Goal: Transaction & Acquisition: Register for event/course

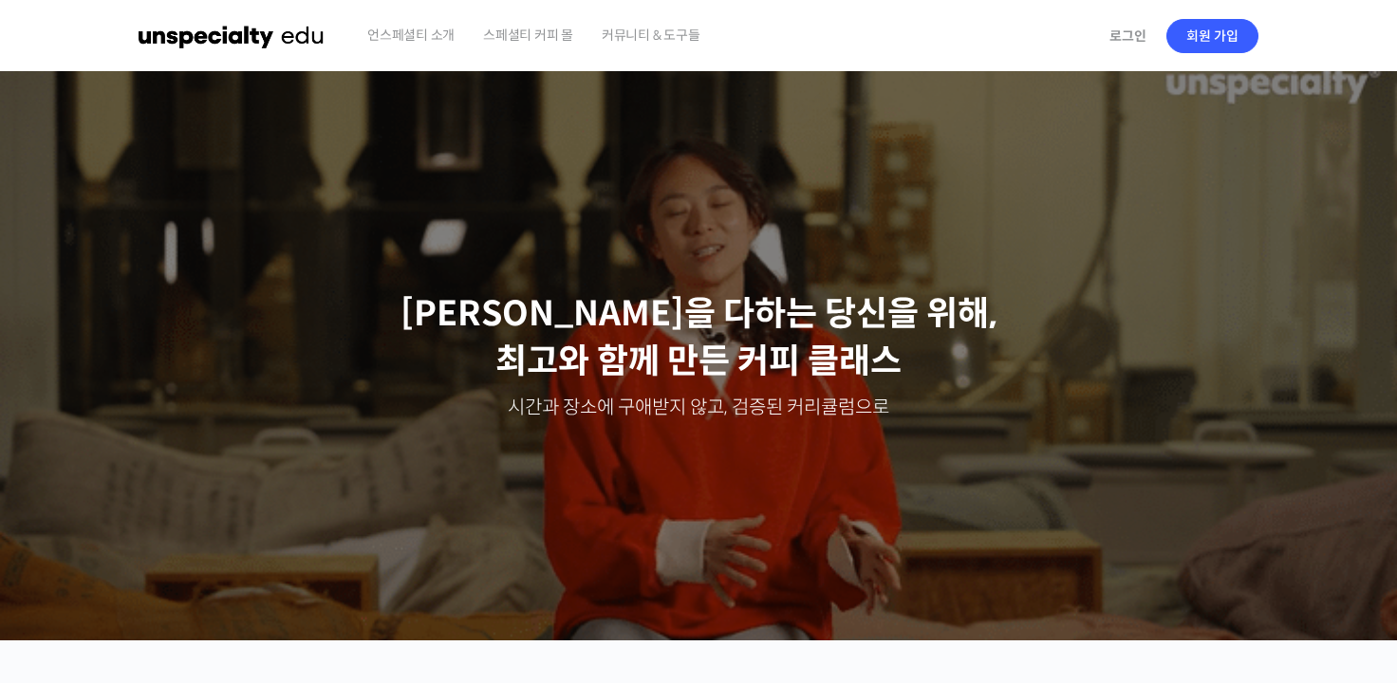
click at [680, 52] on span "커뮤니티 & 도구들" at bounding box center [651, 35] width 99 height 72
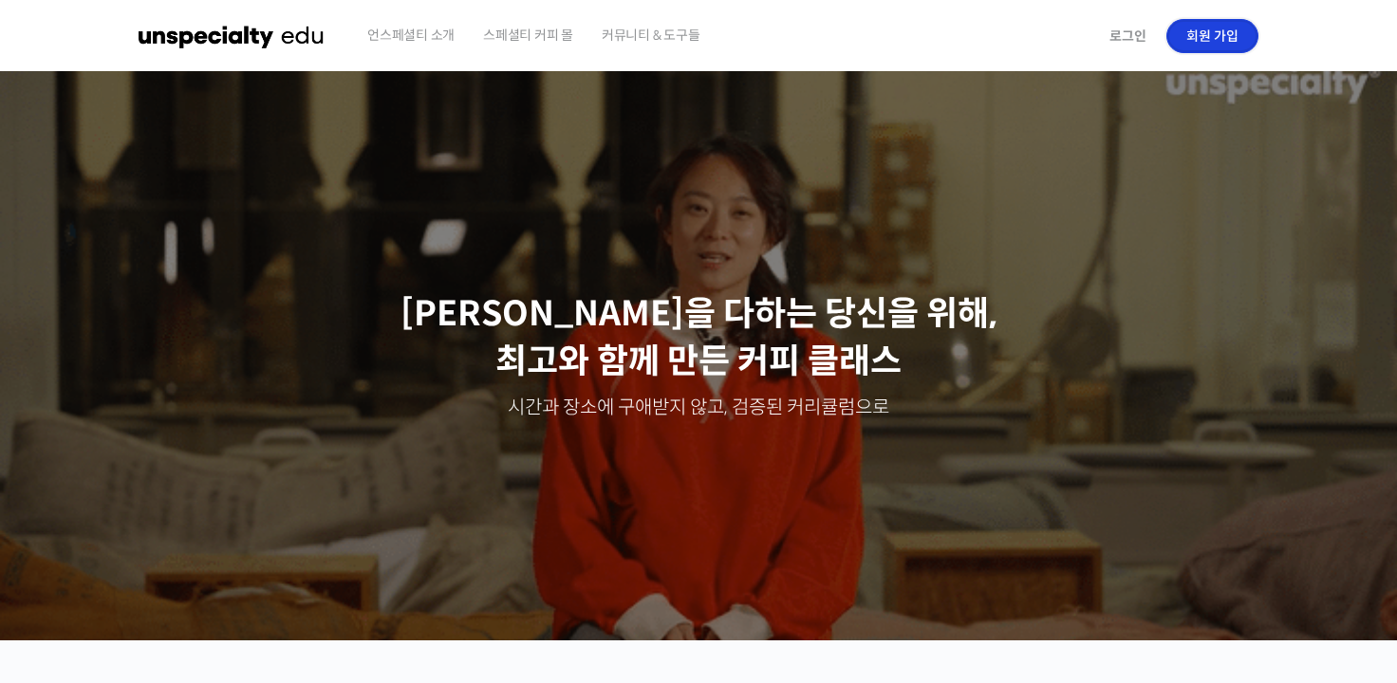
click at [1199, 29] on link "회원 가입" at bounding box center [1213, 36] width 92 height 34
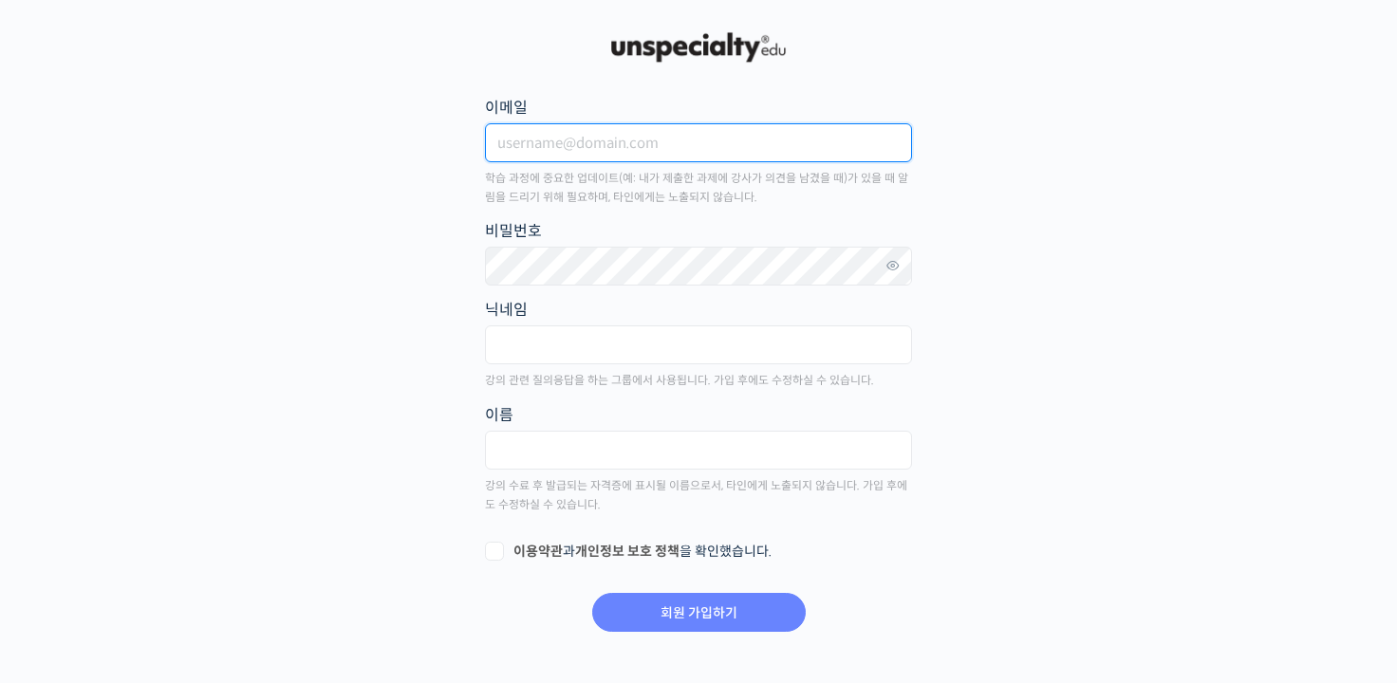
click at [639, 141] on input "이메일" at bounding box center [698, 142] width 427 height 39
type input "C"
type input "chldustlr0411@naver.com"
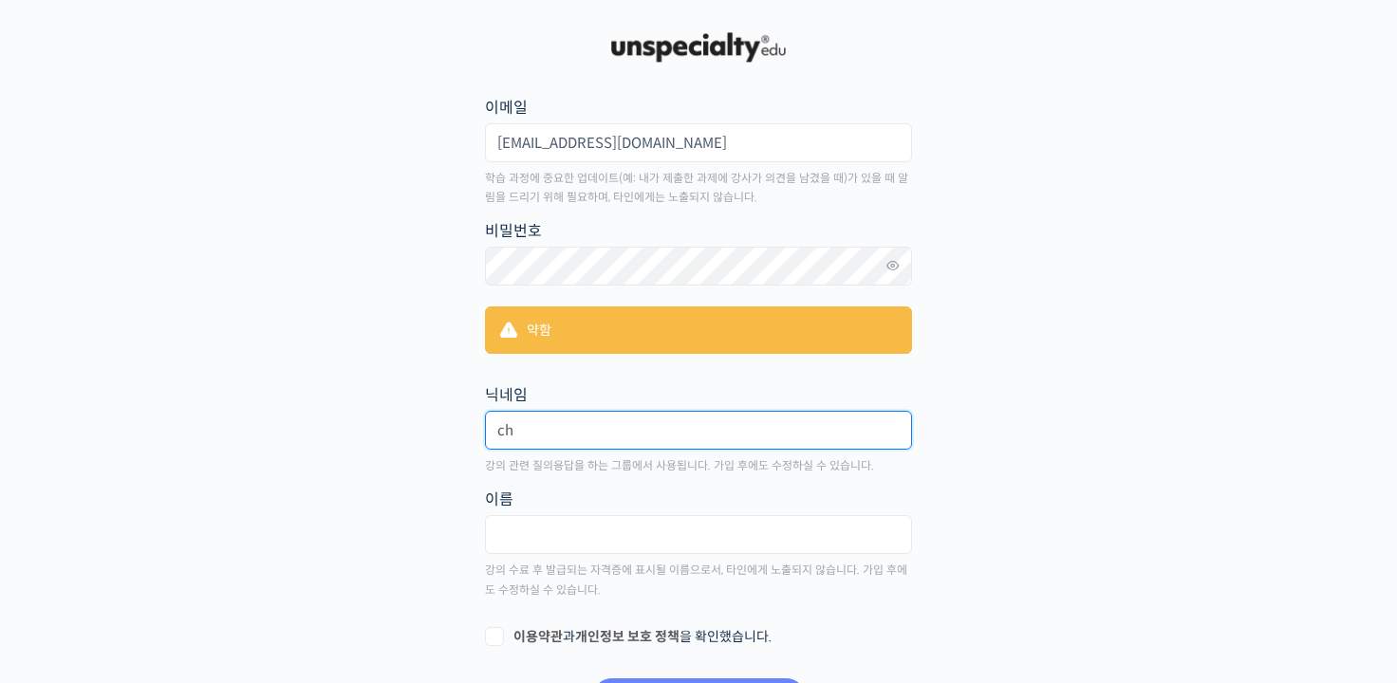
type input "c"
type input "yeaardaay"
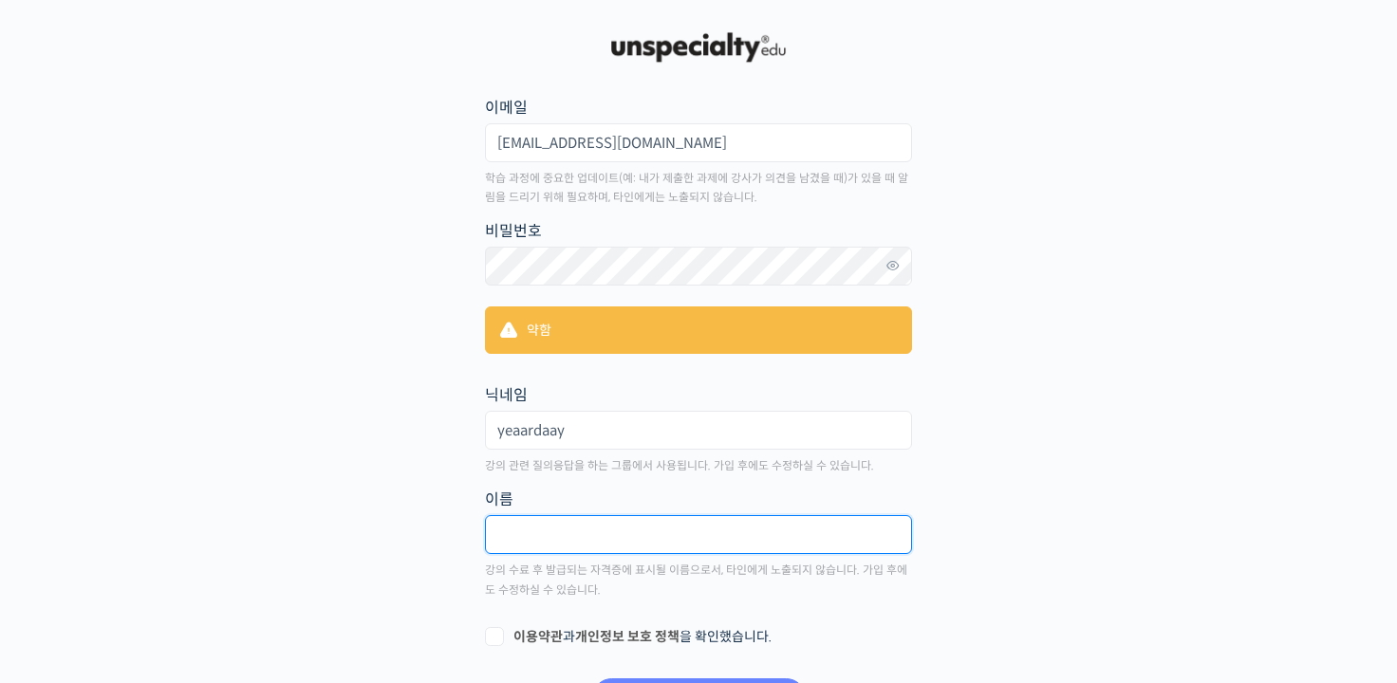
type input "c"
type input "최연식"
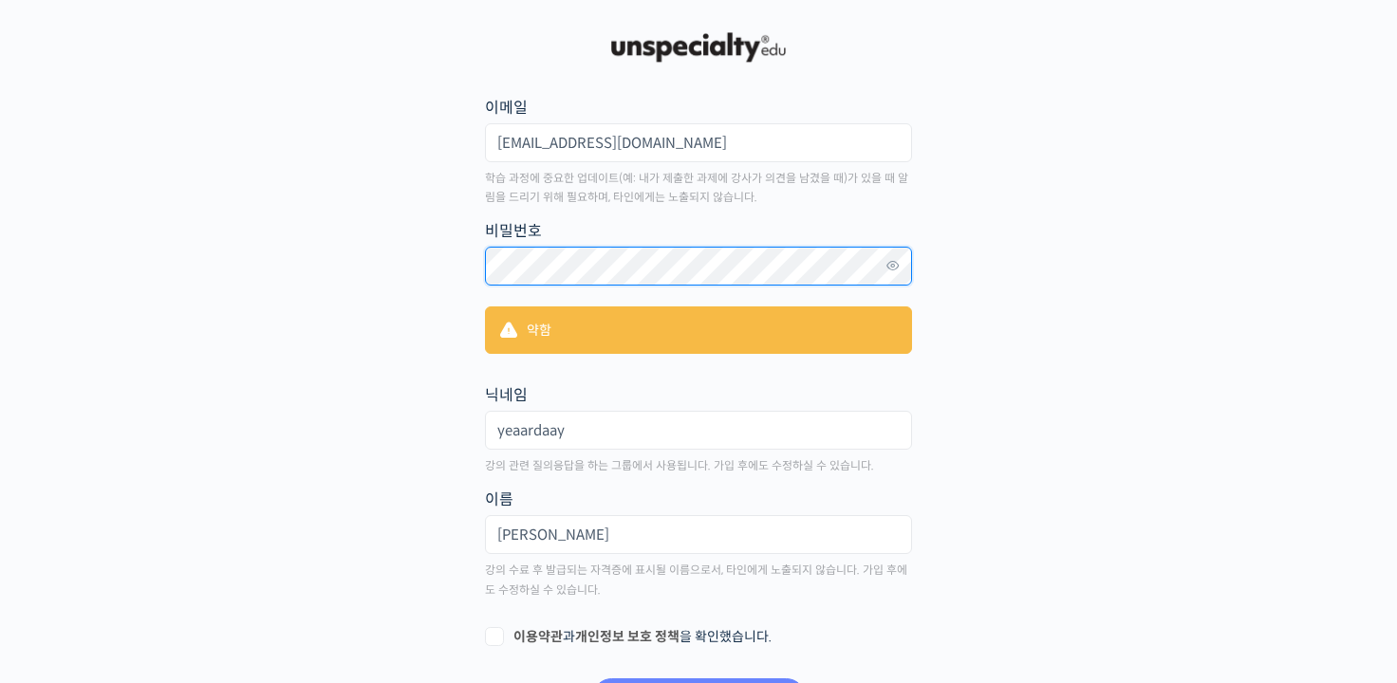
click at [365, 253] on main "회원 가입하기 or 로그인 이메일 chldustlr0411@naver.com 학습 과정에 중요한 업데이트(예: 내가 제출한 과제에 강사가 의견…" at bounding box center [699, 373] width 1120 height 691
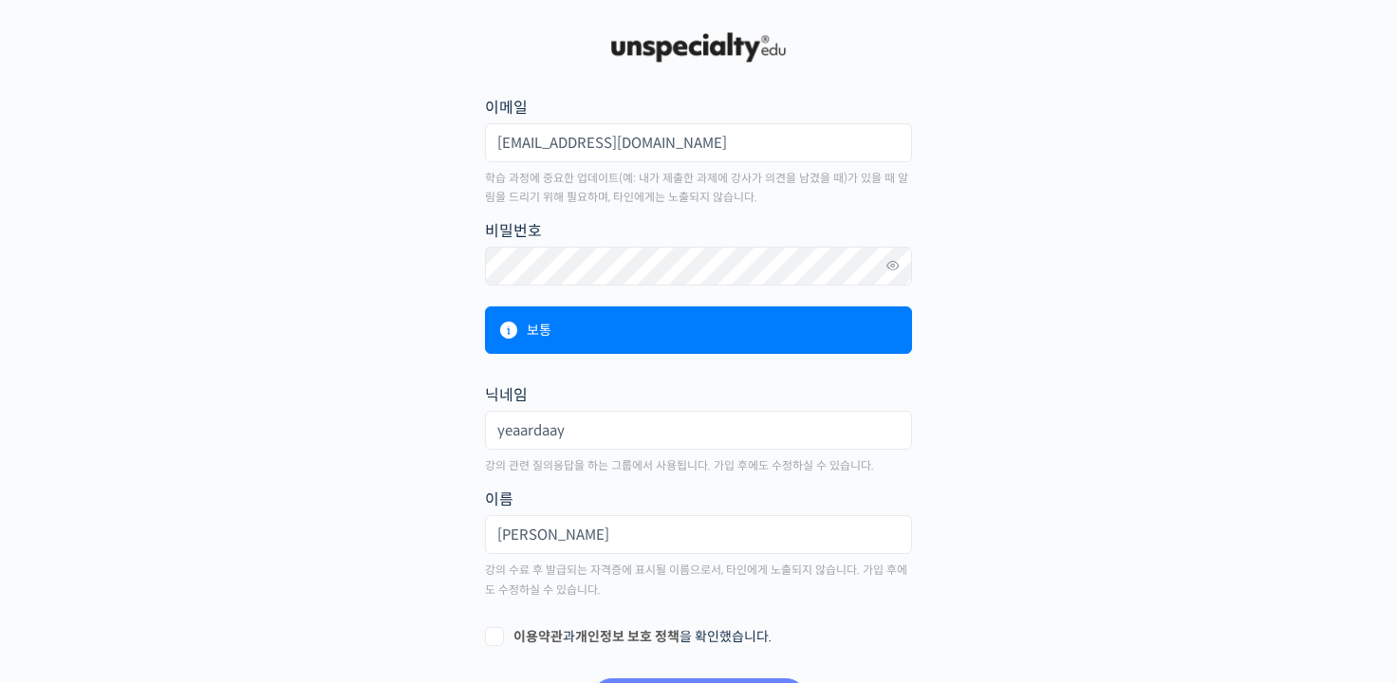
click at [429, 423] on main "회원 가입하기 or 로그인 이메일 chldustlr0411@naver.com 학습 과정에 중요한 업데이트(예: 내가 제출한 과제에 강사가 의견…" at bounding box center [699, 373] width 1120 height 691
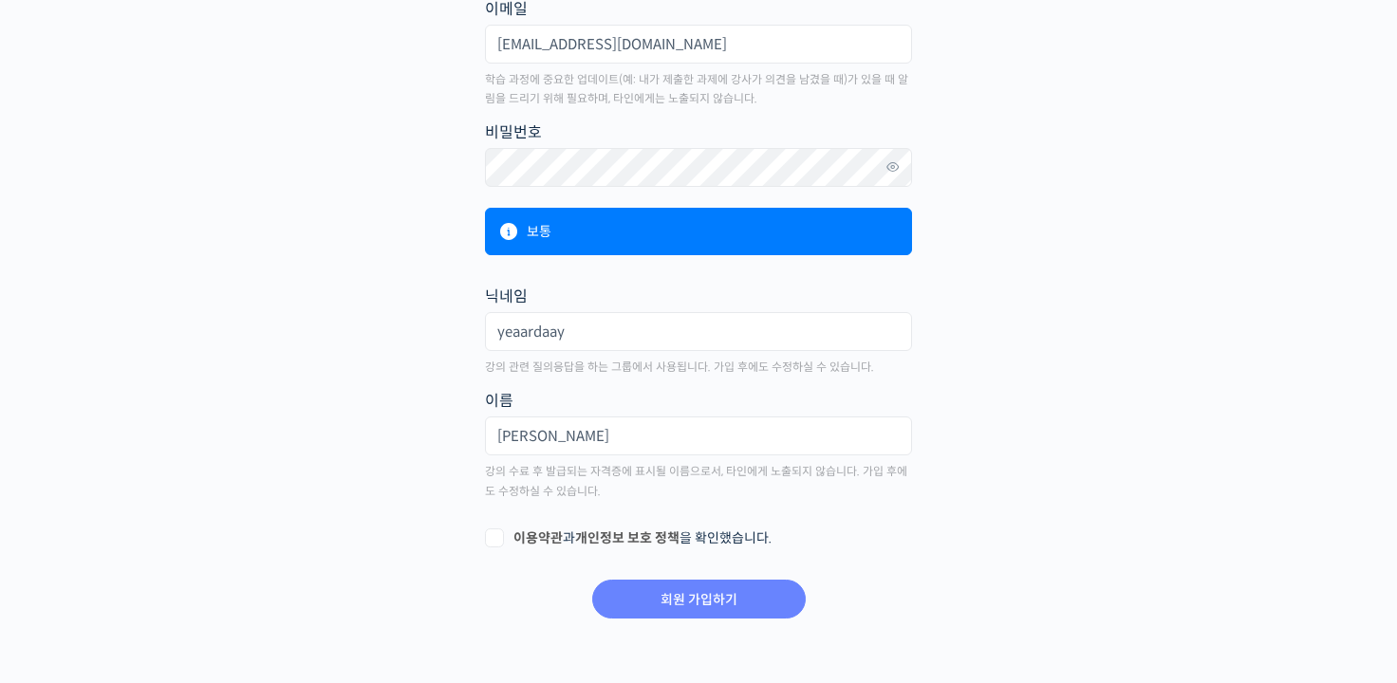
click at [487, 534] on label "이용약관 과 개인정보 보호 정책 을 확인했습니다." at bounding box center [698, 539] width 427 height 19
click at [487, 534] on input "이용약관 과 개인정보 보호 정책 을 확인했습니다." at bounding box center [491, 536] width 12 height 12
checkbox input "true"
click at [889, 169] on icon at bounding box center [893, 168] width 17 height 26
click at [692, 594] on input "회원 가입하기" at bounding box center [699, 599] width 214 height 39
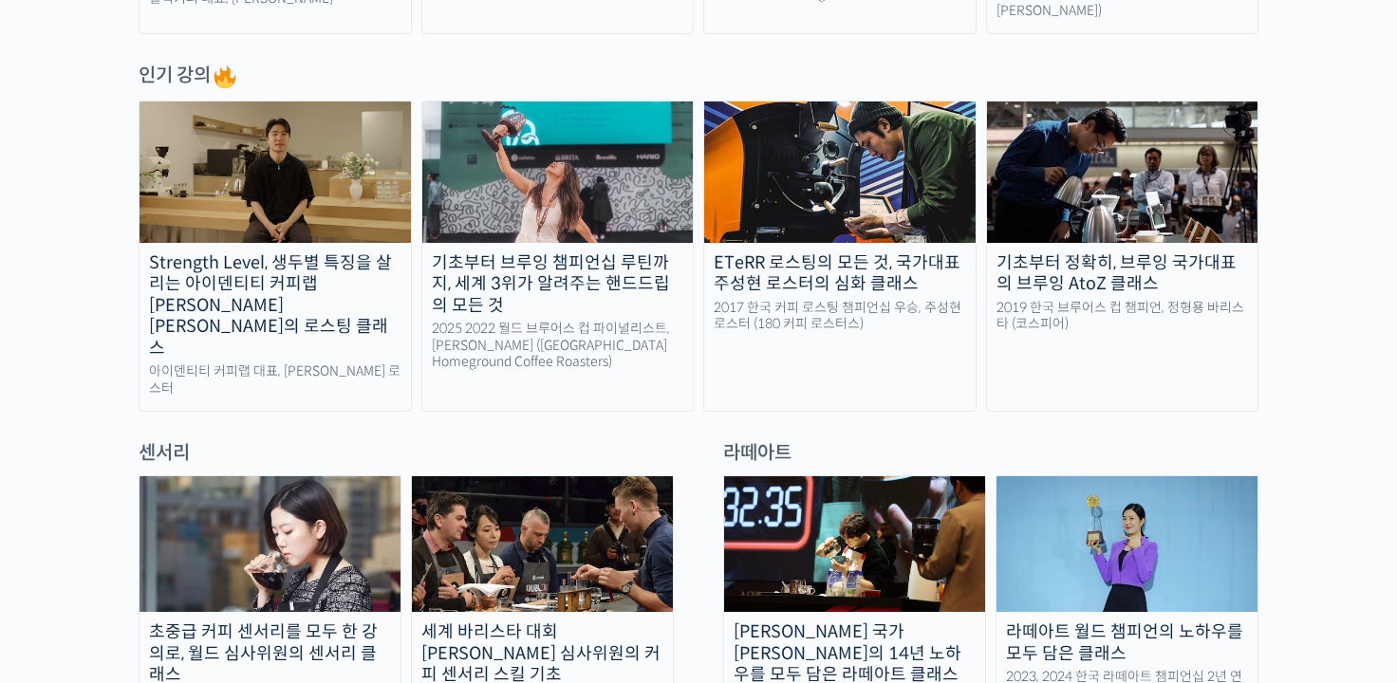
scroll to position [949, 0]
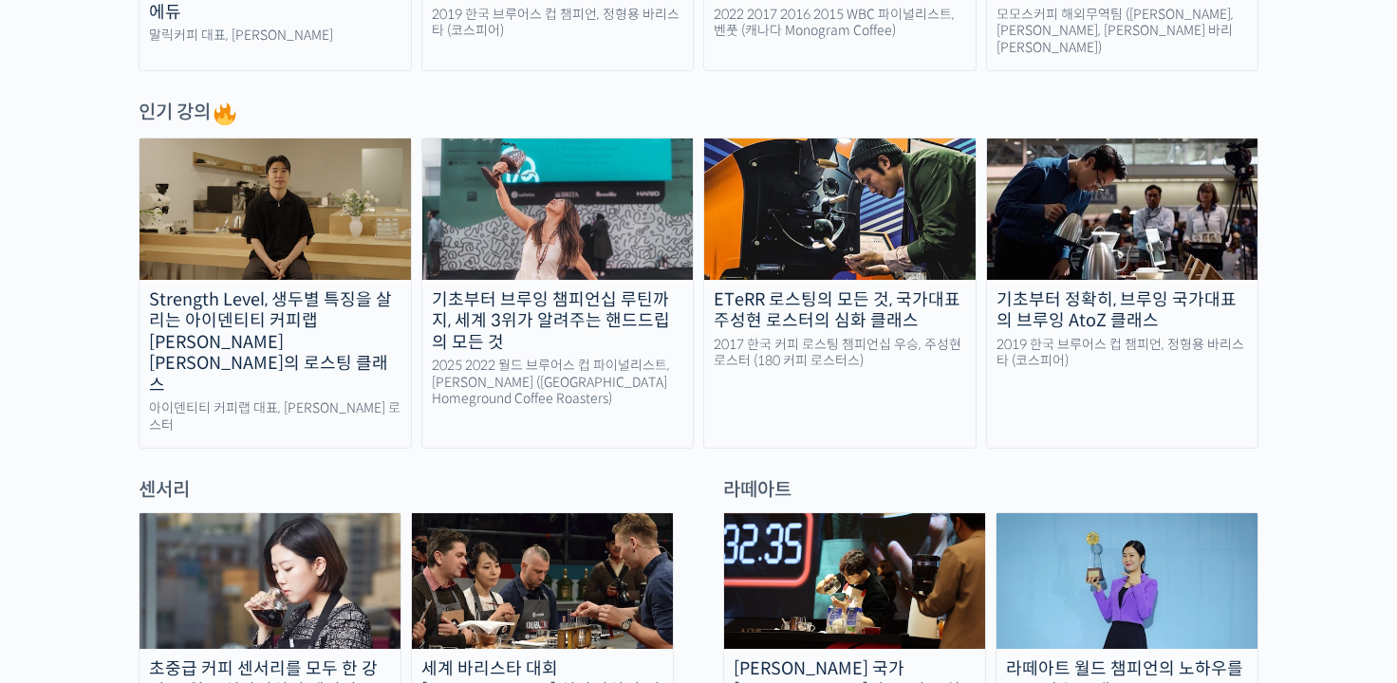
click at [304, 340] on div "Strength Level, 생두별 특징을 살리는 아이덴티티 커피랩 [PERSON_NAME] [PERSON_NAME]의 로스팅 클래스" at bounding box center [275, 343] width 271 height 107
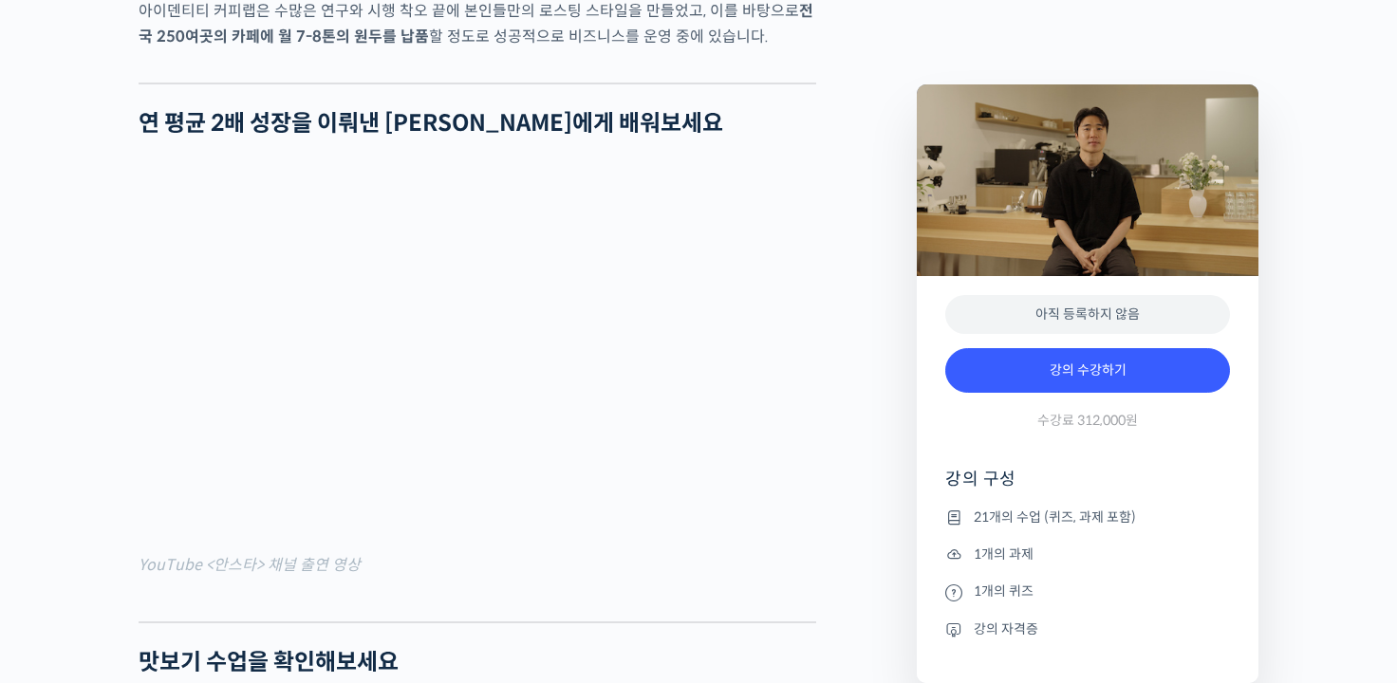
scroll to position [1709, 0]
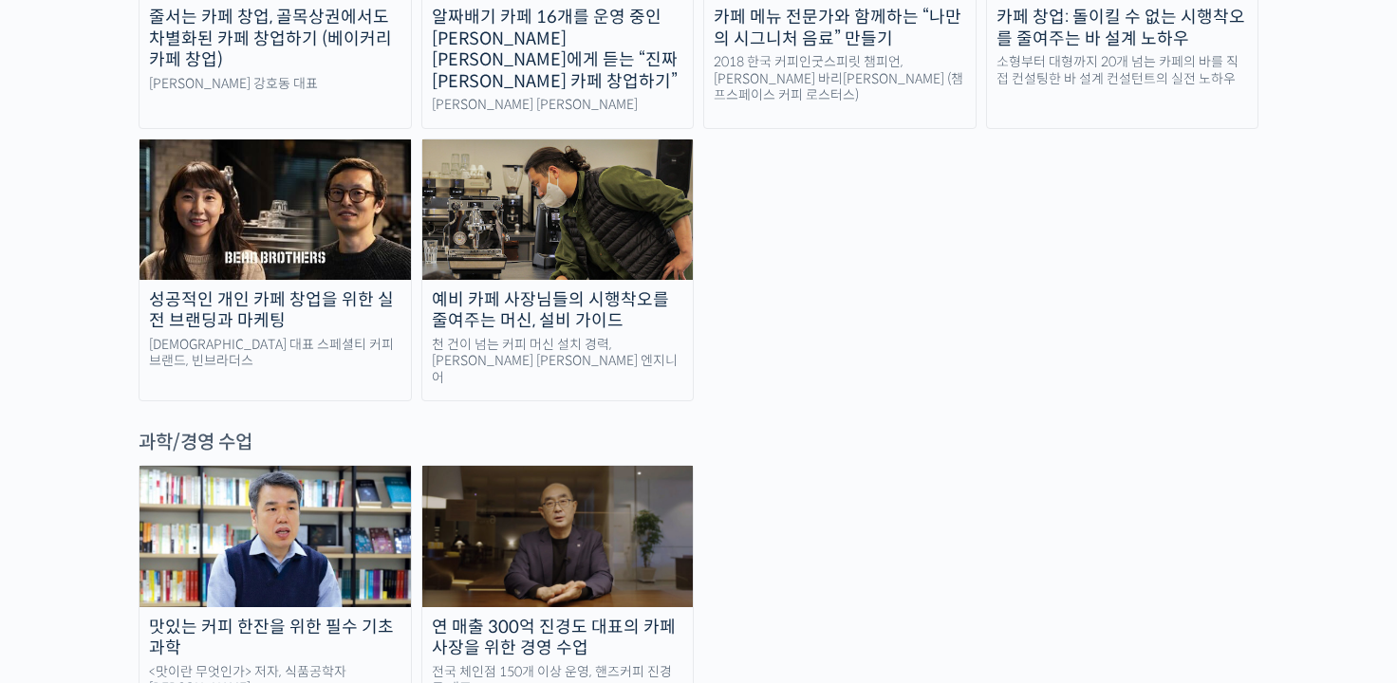
scroll to position [4178, 0]
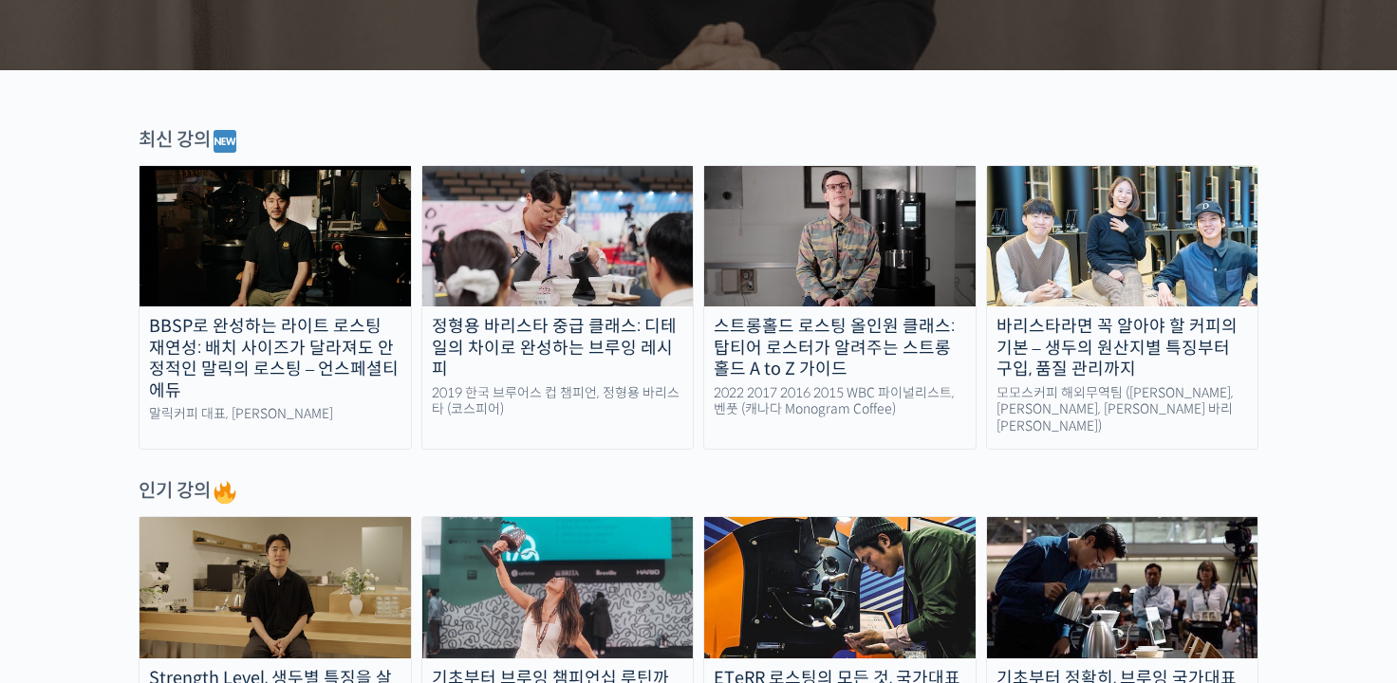
scroll to position [665, 0]
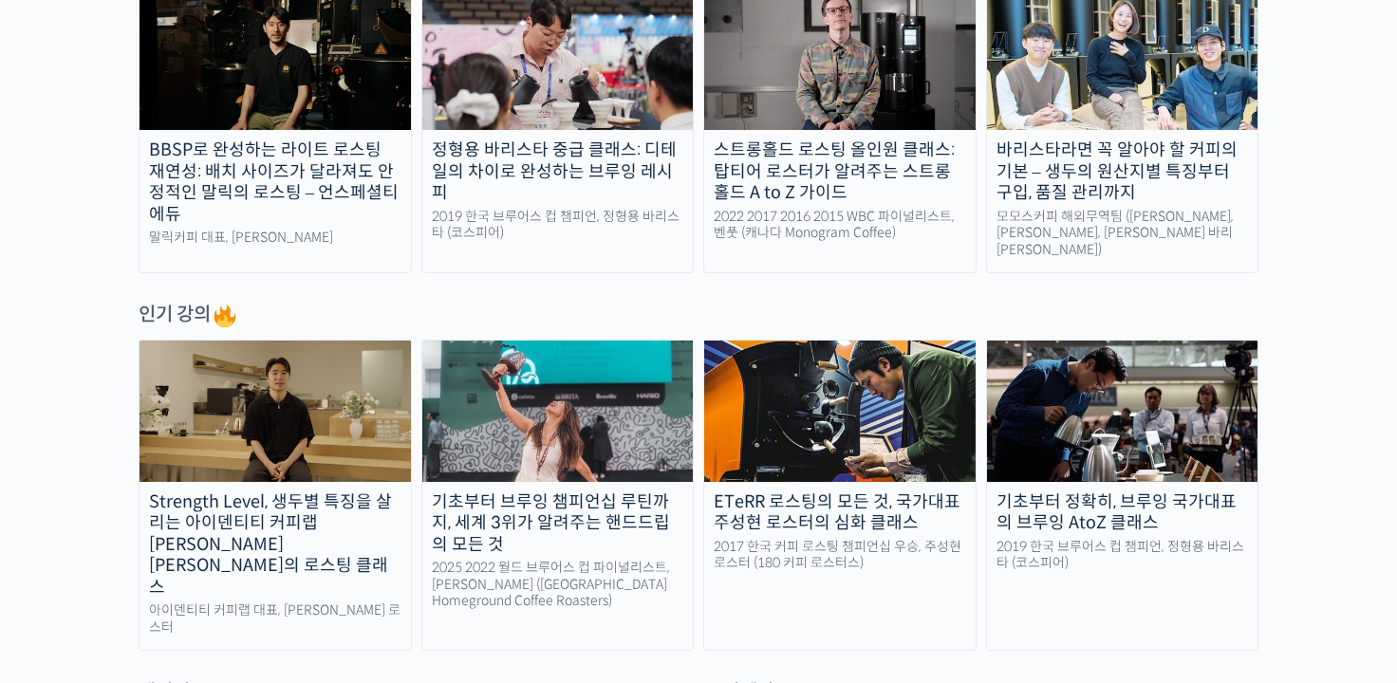
scroll to position [855, 0]
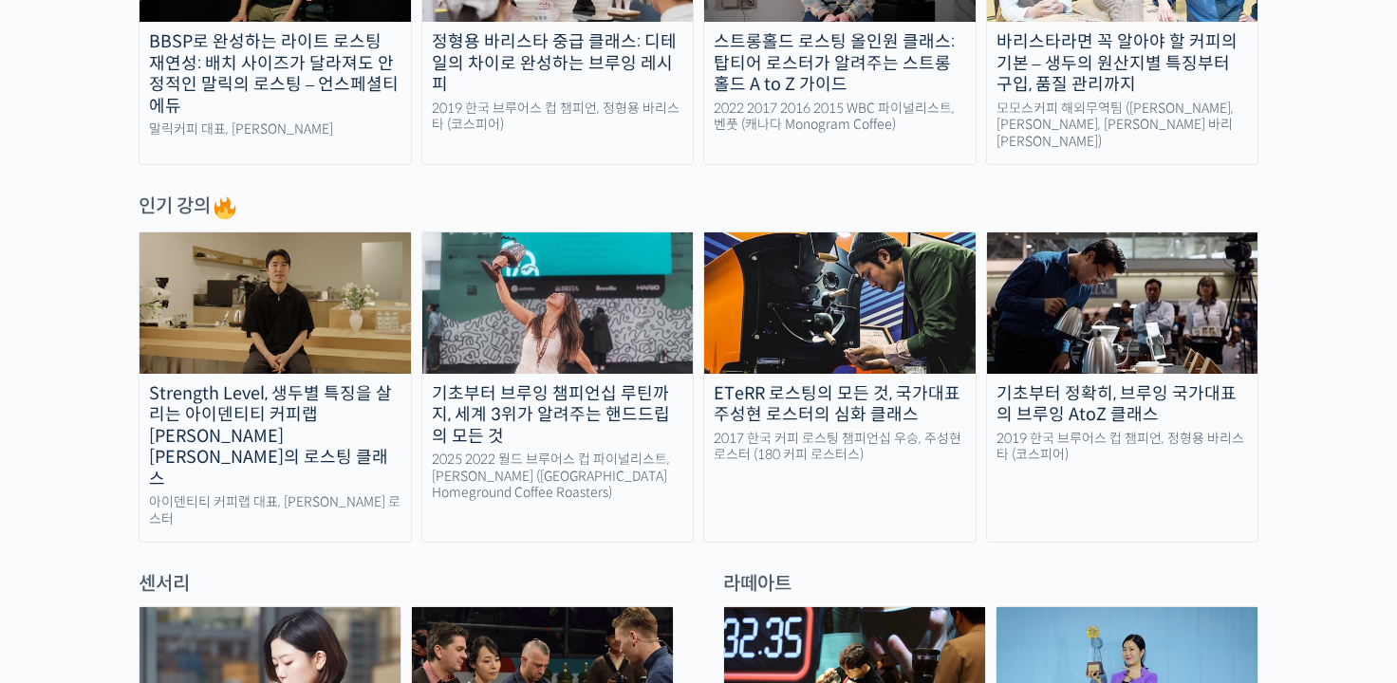
click at [283, 438] on link "Strength Level, 생두별 특징을 살리는 아이덴티티 커피랩 윤원균 대표의 로스팅 클래스 아이덴티티 커피랩 대표, 윤원균 로스터" at bounding box center [275, 387] width 273 height 311
click at [870, 384] on div "ETeRR 로스팅의 모든 것, 국가대표 주성현 로스터의 심화 클래스" at bounding box center [839, 405] width 271 height 43
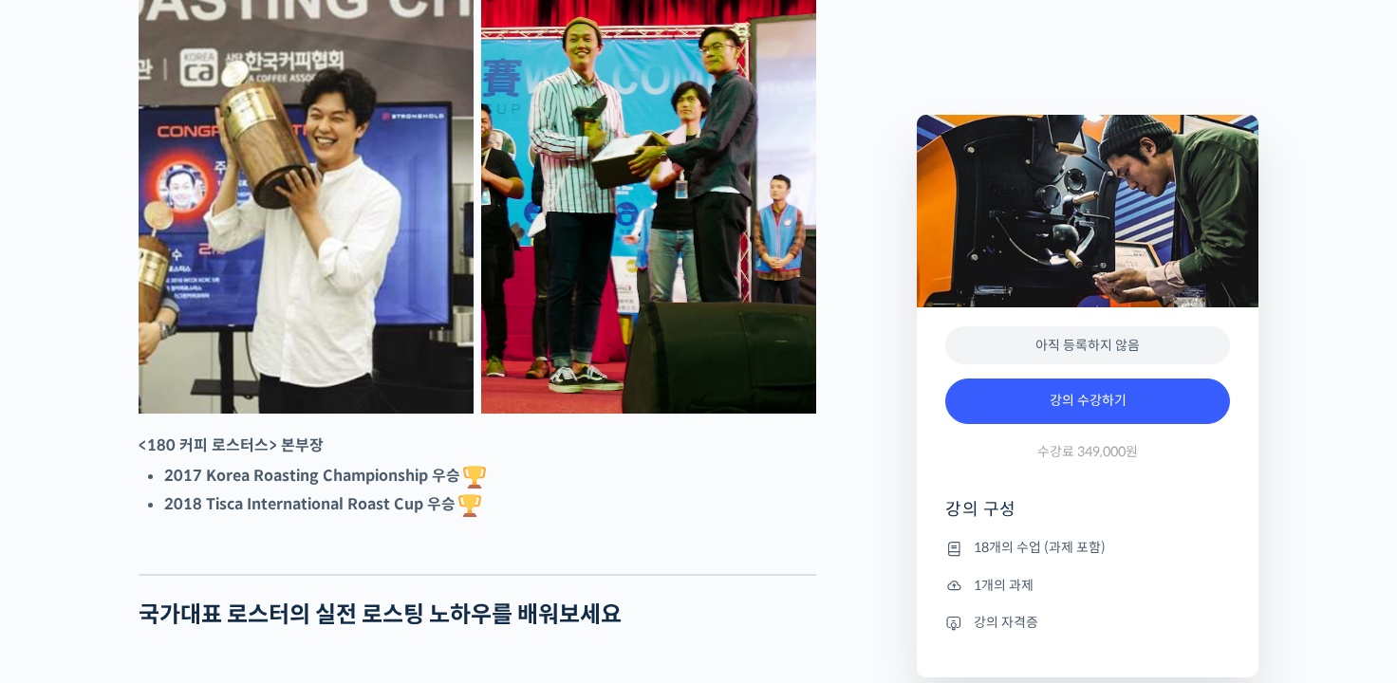
scroll to position [949, 0]
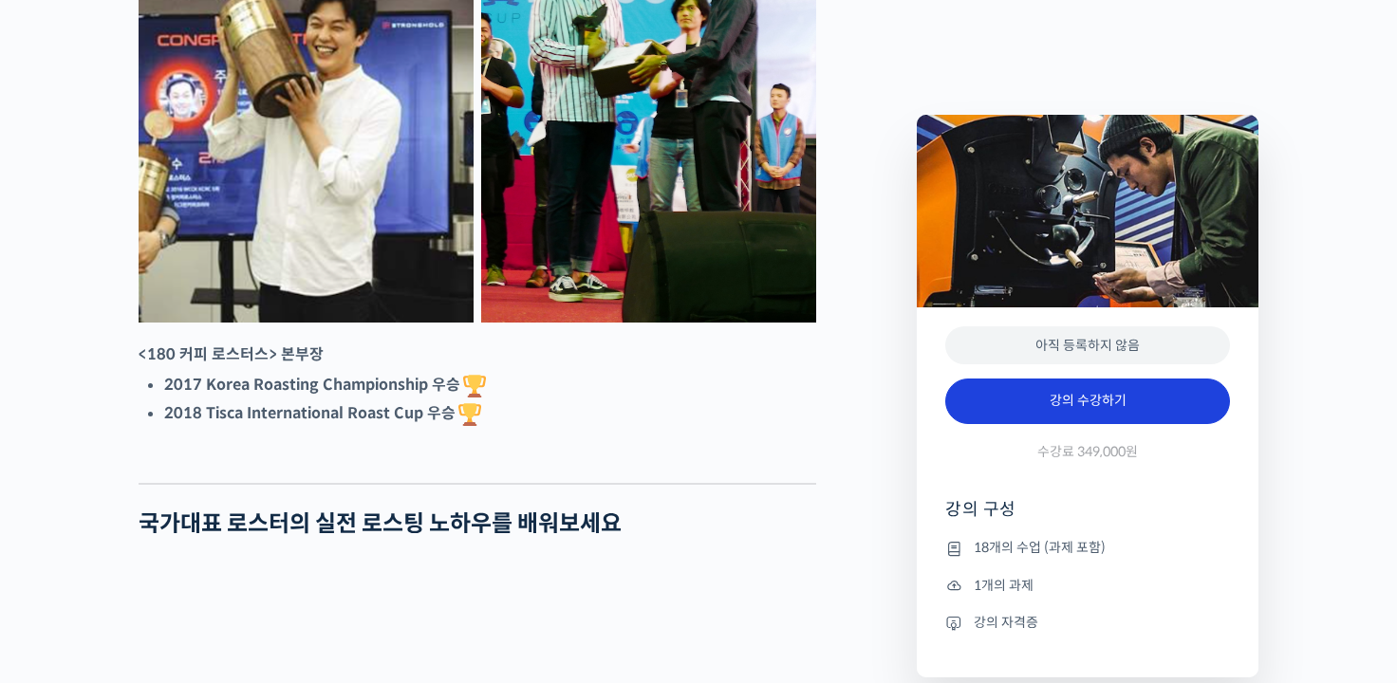
click at [1078, 394] on link "강의 수강하기" at bounding box center [1087, 402] width 285 height 46
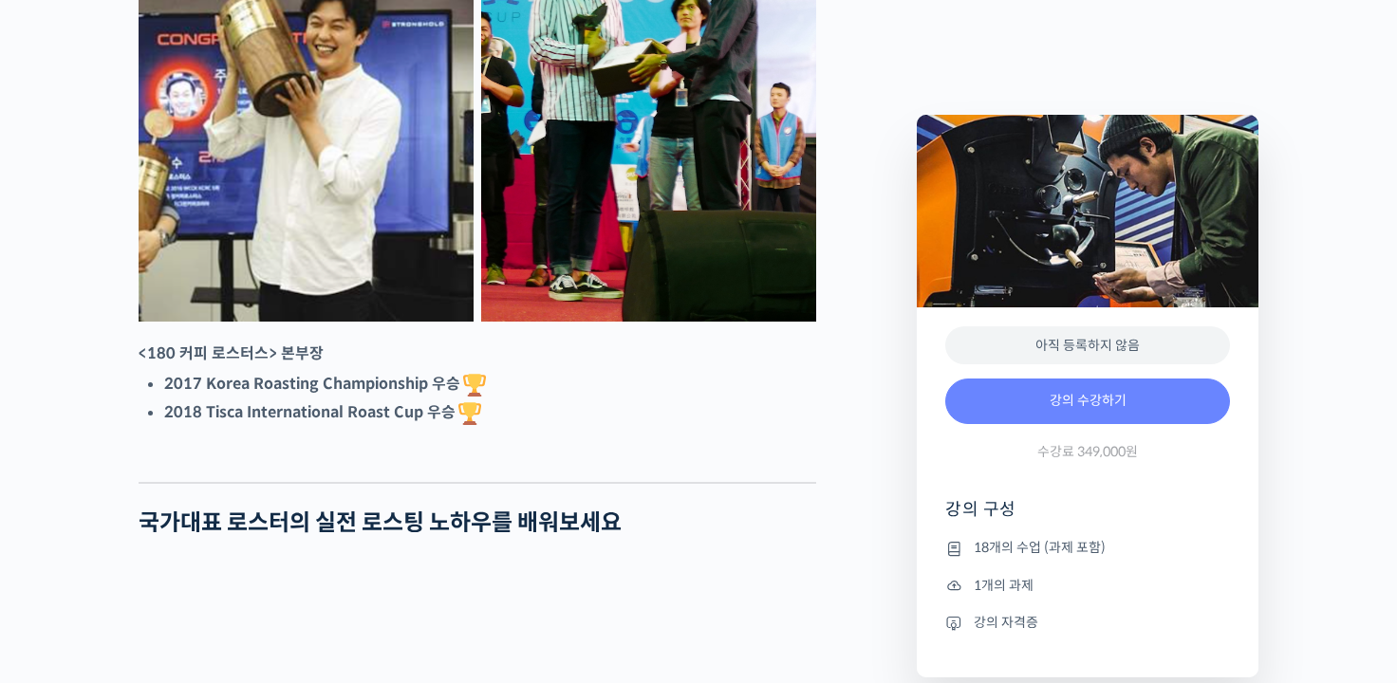
scroll to position [1234, 0]
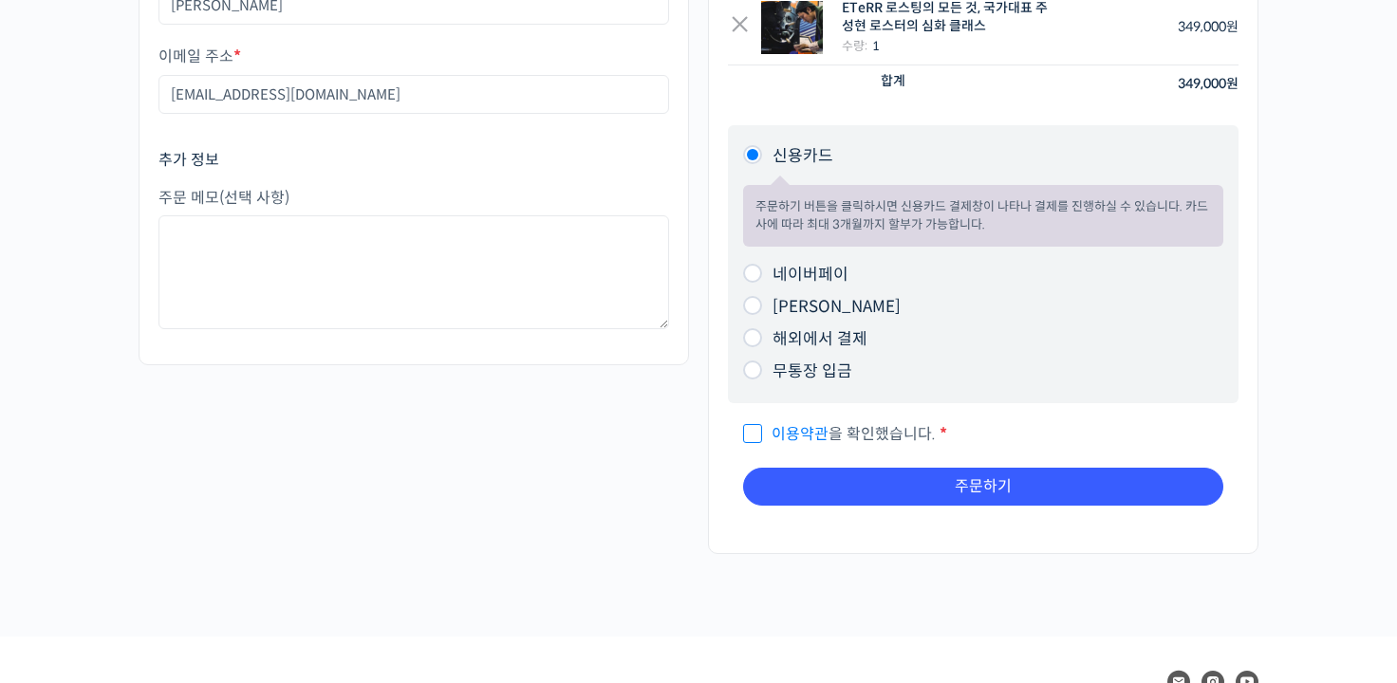
scroll to position [380, 0]
